Goal: Transaction & Acquisition: Purchase product/service

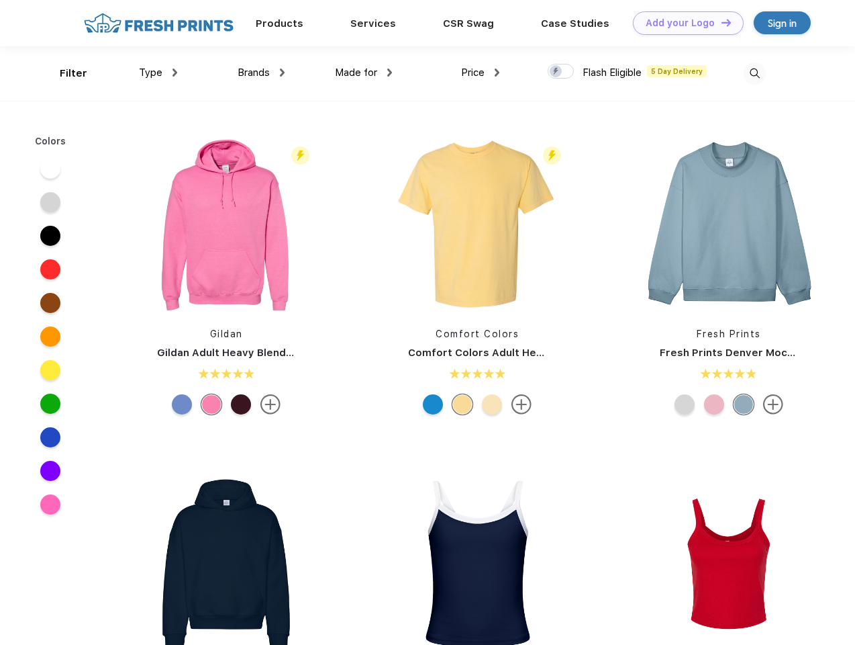
click at [684, 23] on link "Add your Logo Design Tool" at bounding box center [688, 23] width 111 height 24
click at [0, 0] on div "Design Tool" at bounding box center [0, 0] width 0 height 0
click at [721, 22] on link "Add your Logo Design Tool" at bounding box center [688, 23] width 111 height 24
click at [64, 73] on div "Filter" at bounding box center [74, 73] width 28 height 15
click at [158, 73] on span "Type" at bounding box center [151, 72] width 24 height 12
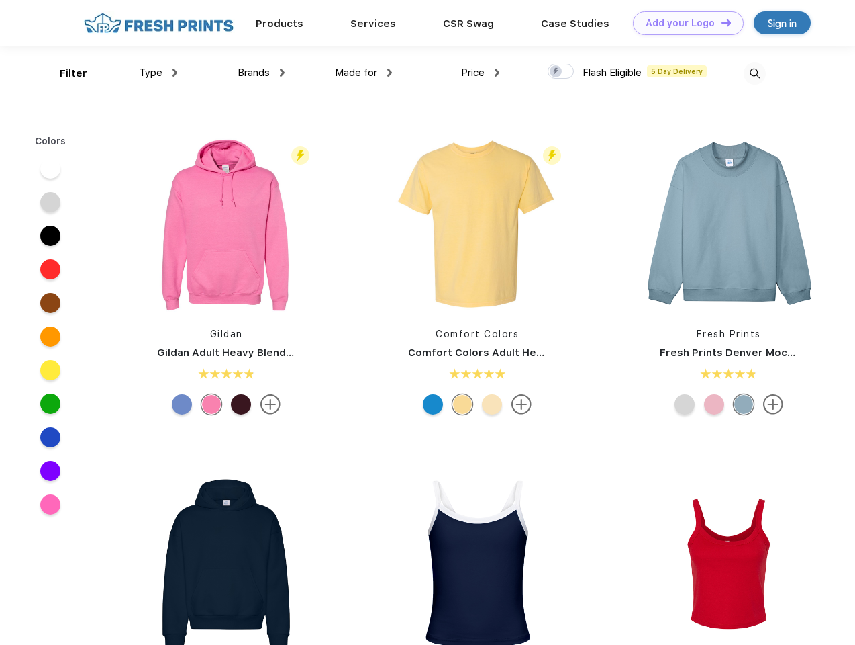
click at [261, 73] on span "Brands" at bounding box center [254, 72] width 32 height 12
click at [364, 73] on span "Made for" at bounding box center [356, 72] width 42 height 12
click at [481, 73] on span "Price" at bounding box center [473, 72] width 24 height 12
click at [561, 72] on div at bounding box center [561, 71] width 26 height 15
click at [557, 72] on input "checkbox" at bounding box center [552, 67] width 9 height 9
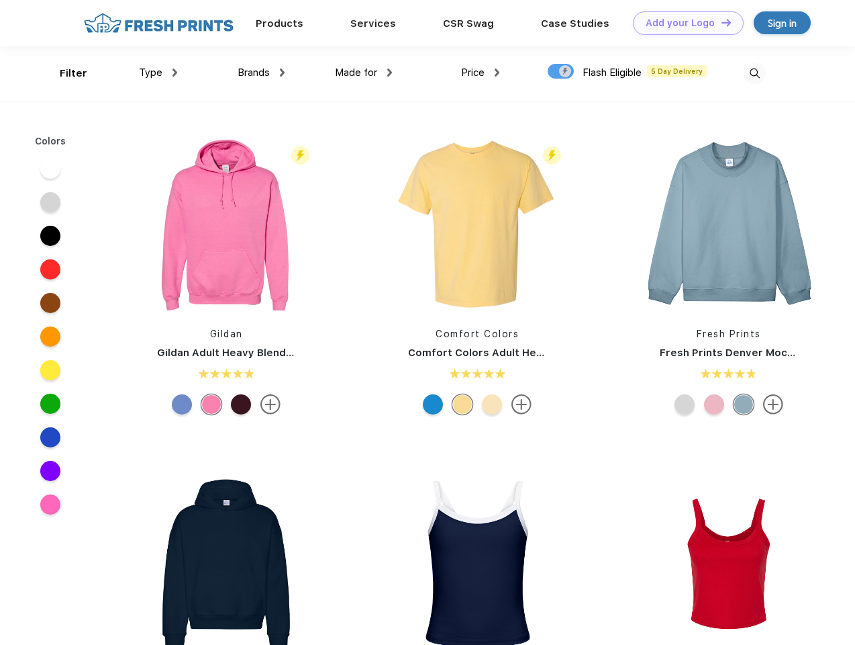
click at [755, 73] on img at bounding box center [755, 73] width 22 height 22
